Goal: Information Seeking & Learning: Learn about a topic

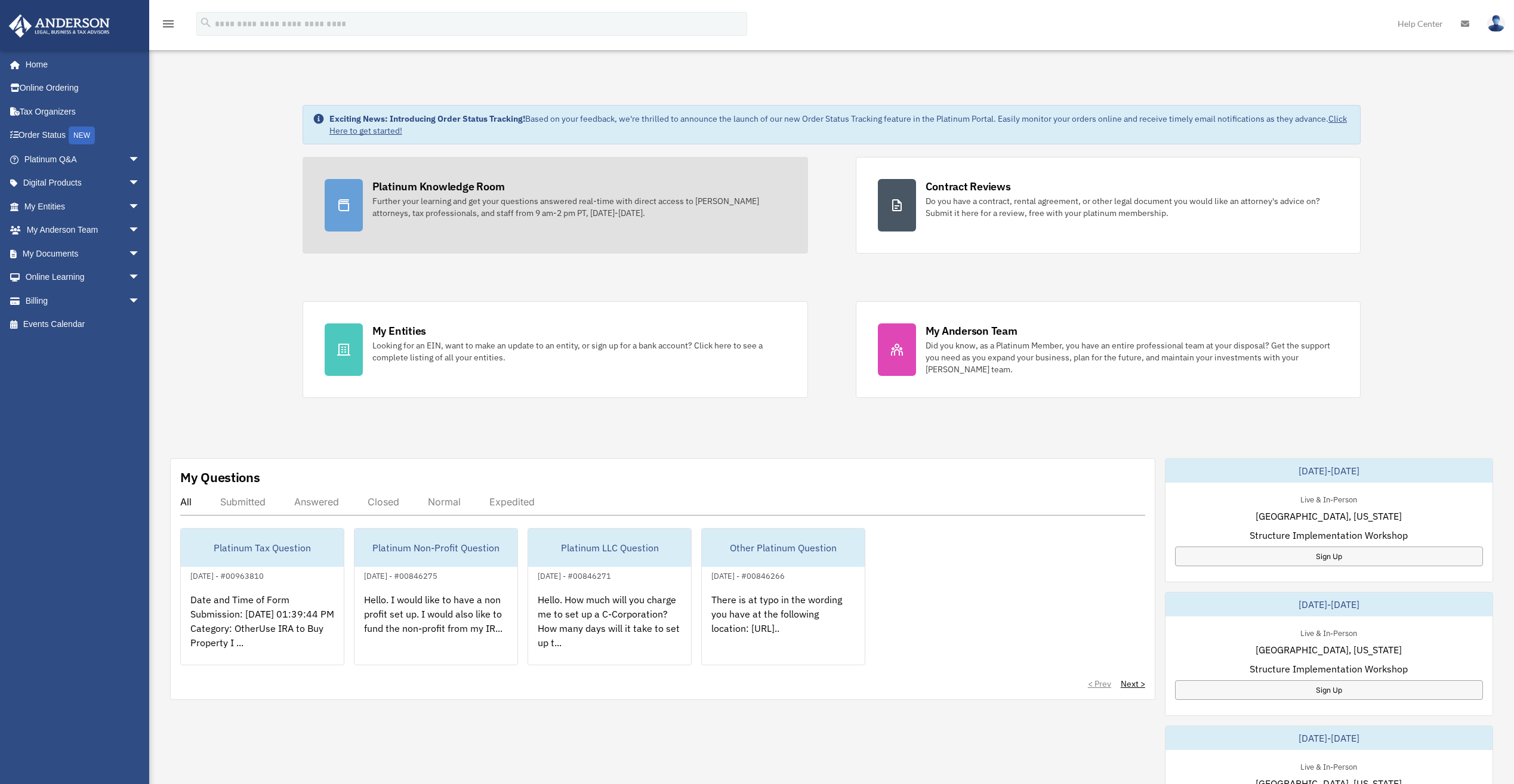
click at [430, 184] on div "Platinum Knowledge Room" at bounding box center [439, 186] width 132 height 15
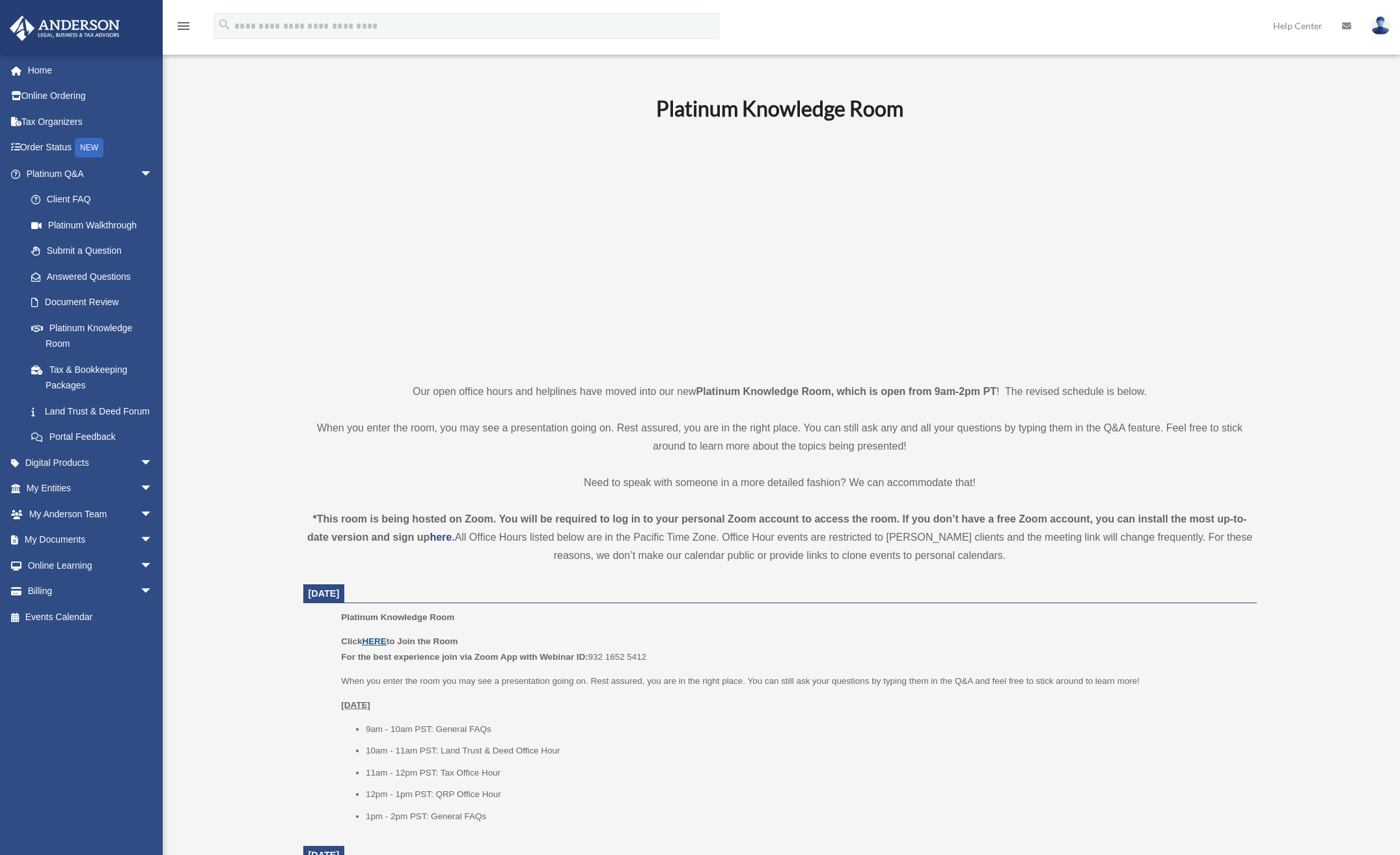
click at [371, 641] on u "HERE" at bounding box center [373, 641] width 24 height 9
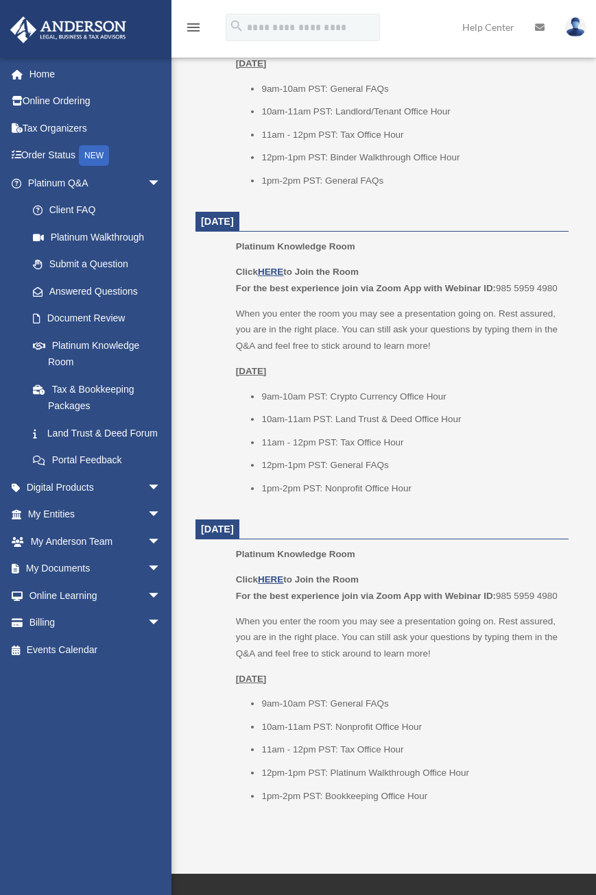
scroll to position [1814, 0]
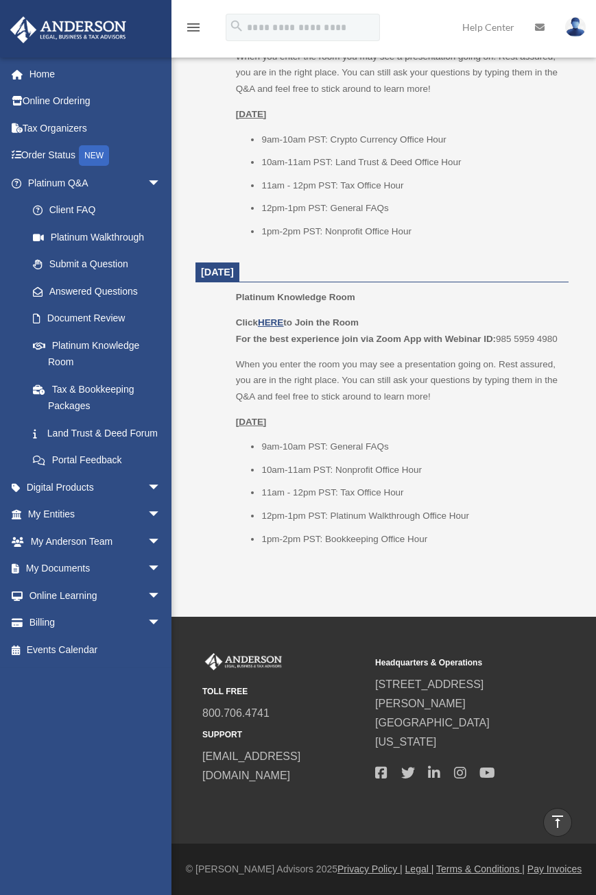
click at [500, 433] on div "Click HERE to Join the Room For the best experience join via Zoom App with Webi…" at bounding box center [397, 431] width 323 height 232
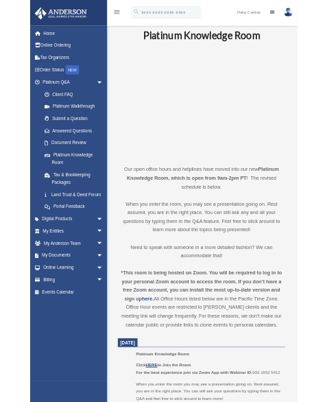
scroll to position [0, 0]
